Goal: Transaction & Acquisition: Download file/media

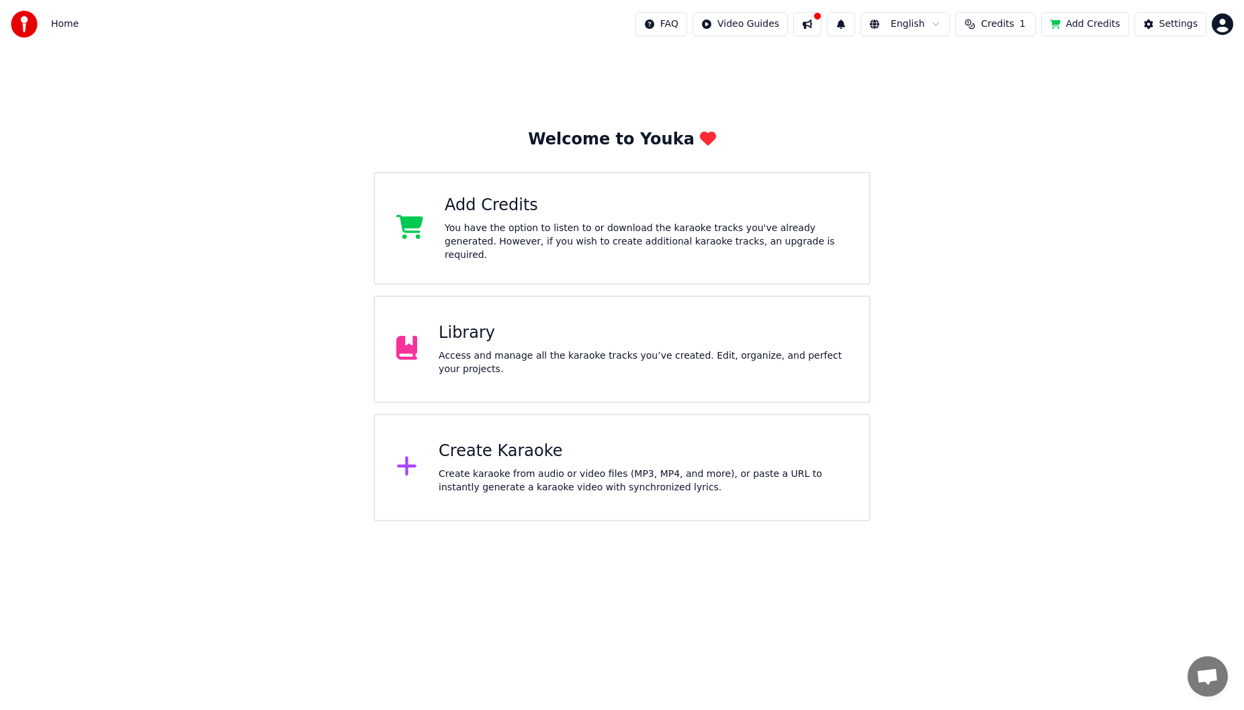
click at [523, 312] on div "Library Access and manage all the karaoke tracks you’ve created. Edit, organize…" at bounding box center [622, 349] width 498 height 107
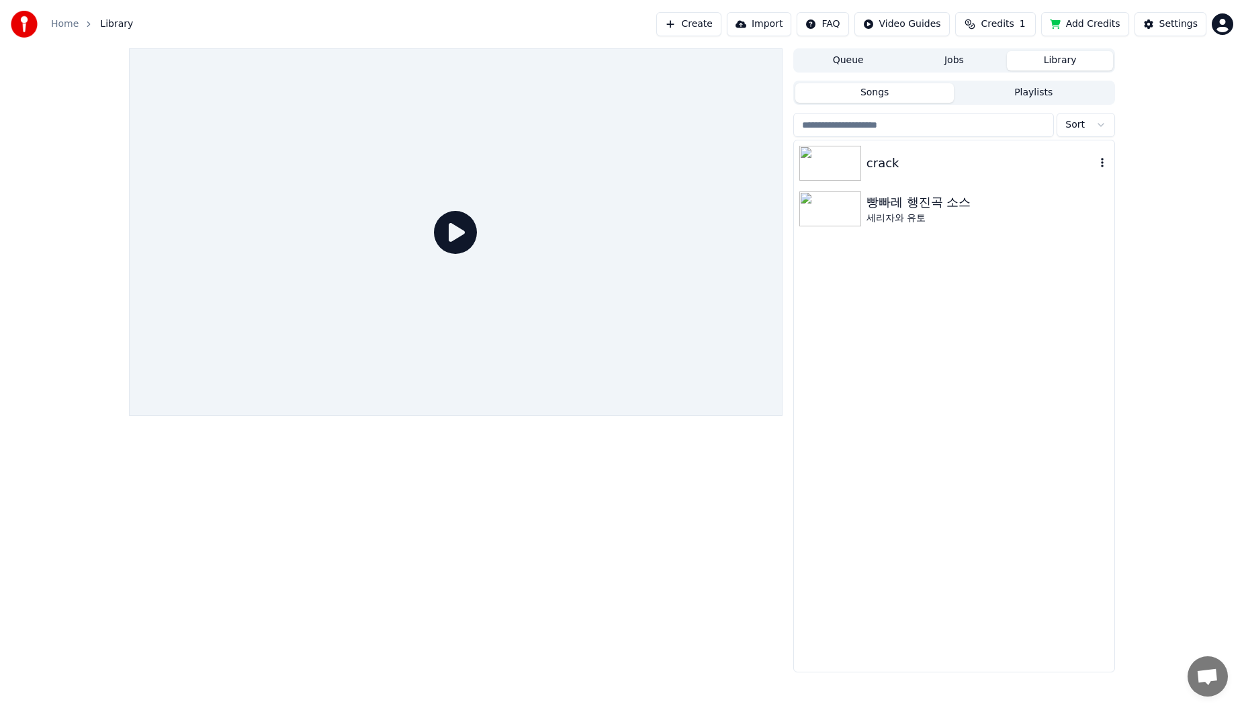
click at [1099, 161] on icon "button" at bounding box center [1101, 162] width 13 height 11
click at [932, 182] on div "crack" at bounding box center [954, 163] width 320 height 46
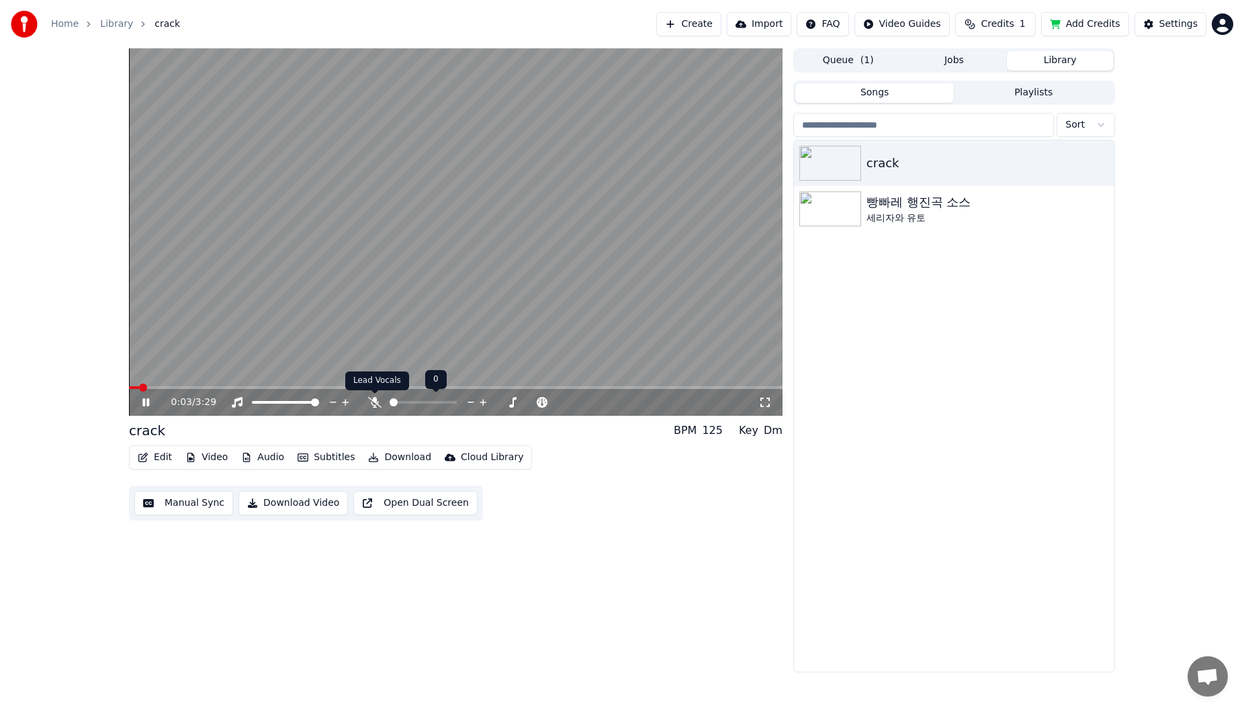
click at [373, 405] on icon at bounding box center [374, 402] width 13 height 11
click at [170, 388] on span at bounding box center [456, 387] width 654 height 3
click at [141, 397] on icon at bounding box center [156, 402] width 32 height 11
click at [1103, 161] on icon "button" at bounding box center [1102, 162] width 3 height 9
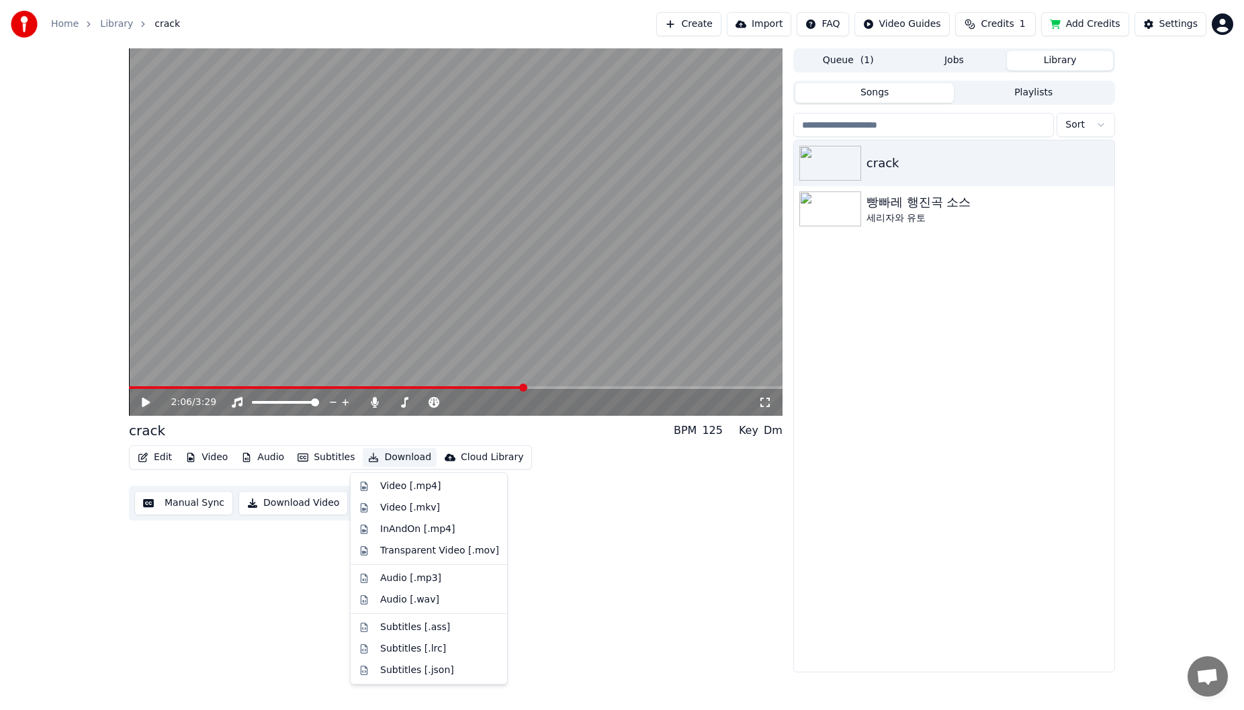
click at [400, 465] on button "Download" at bounding box center [400, 457] width 74 height 19
click at [436, 490] on div "Video [.mp4]" at bounding box center [439, 486] width 119 height 13
